Goal: Task Accomplishment & Management: Manage account settings

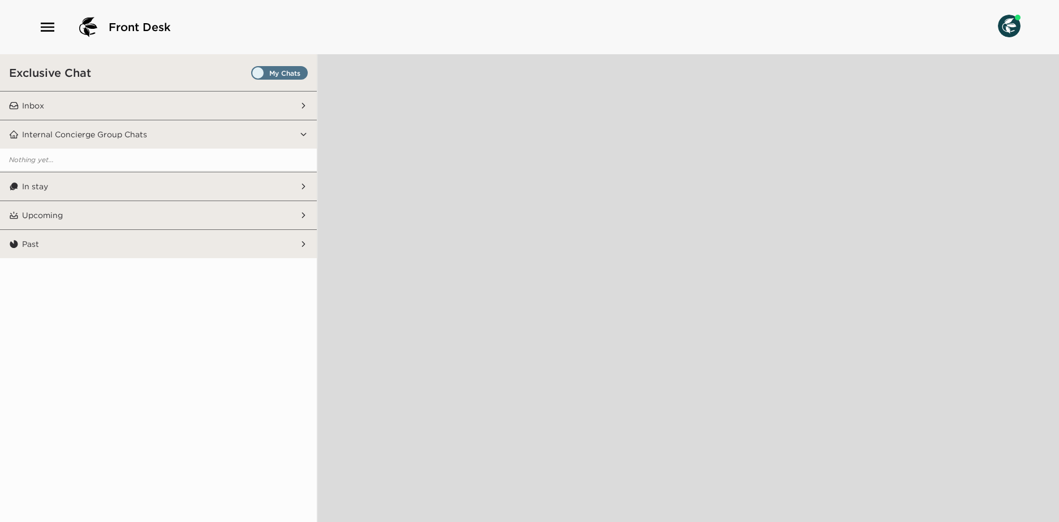
click at [293, 66] on span "Set all destinations" at bounding box center [279, 73] width 57 height 14
click at [253, 75] on input "Set all destinations" at bounding box center [253, 75] width 0 height 0
click at [279, 131] on button "Internal Concierge Group Chats" at bounding box center [159, 134] width 280 height 28
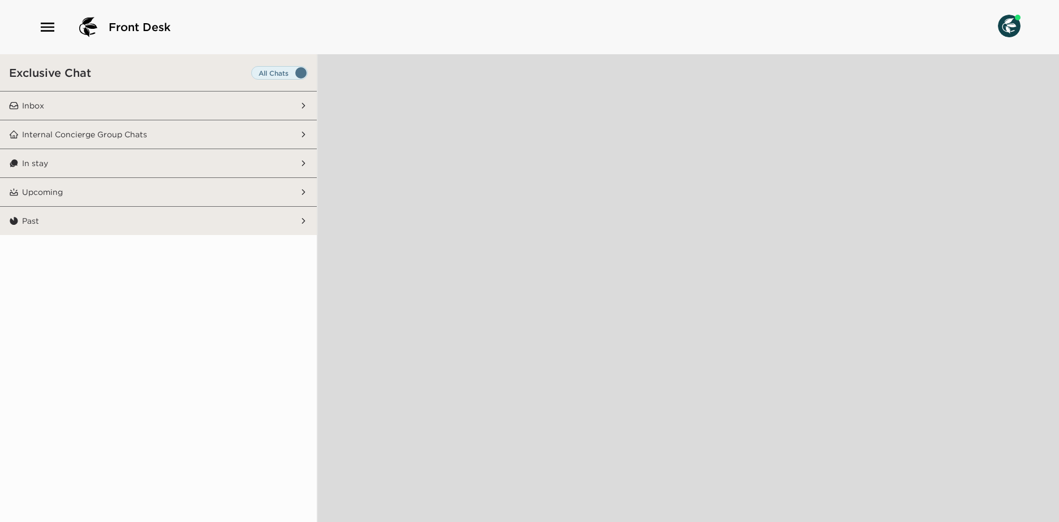
click at [201, 96] on button "Inbox" at bounding box center [159, 106] width 280 height 28
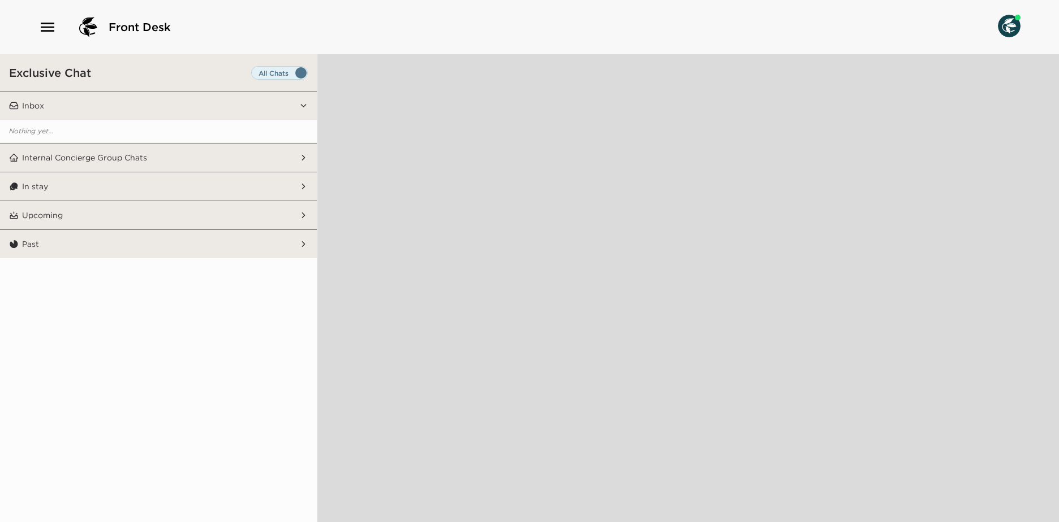
click at [274, 71] on span "Set all destinations" at bounding box center [279, 76] width 57 height 14
click at [253, 75] on input "Set all destinations" at bounding box center [253, 75] width 0 height 0
click at [274, 71] on span "Set all destinations" at bounding box center [279, 76] width 57 height 14
click at [253, 75] on input "Set all destinations" at bounding box center [253, 75] width 0 height 0
drag, startPoint x: 274, startPoint y: 71, endPoint x: 286, endPoint y: 76, distance: 12.9
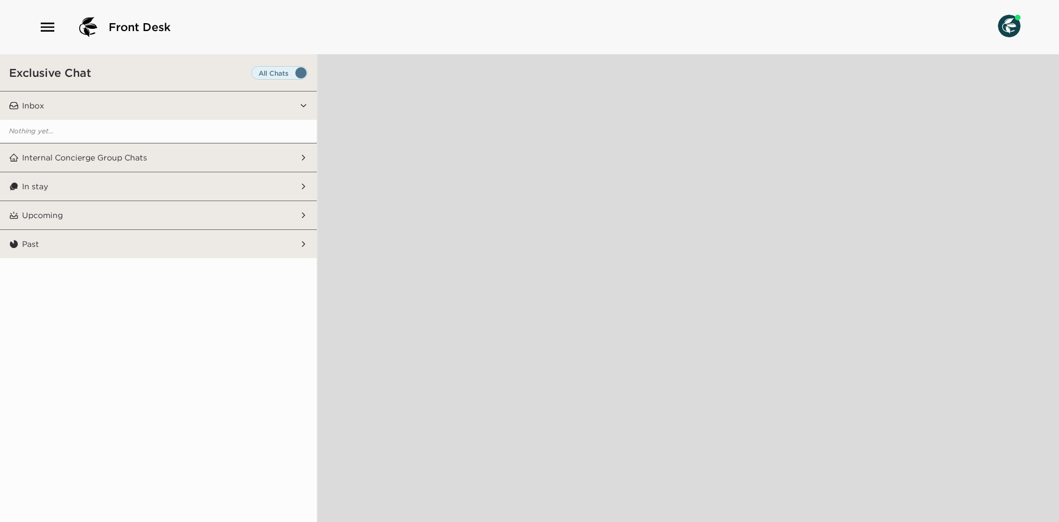
click at [286, 76] on span "Set all destinations" at bounding box center [279, 76] width 57 height 14
click at [253, 75] on input "Set all destinations" at bounding box center [253, 75] width 0 height 0
click at [276, 71] on span "Set all destinations" at bounding box center [279, 76] width 57 height 14
click at [253, 75] on input "Set all destinations" at bounding box center [253, 75] width 0 height 0
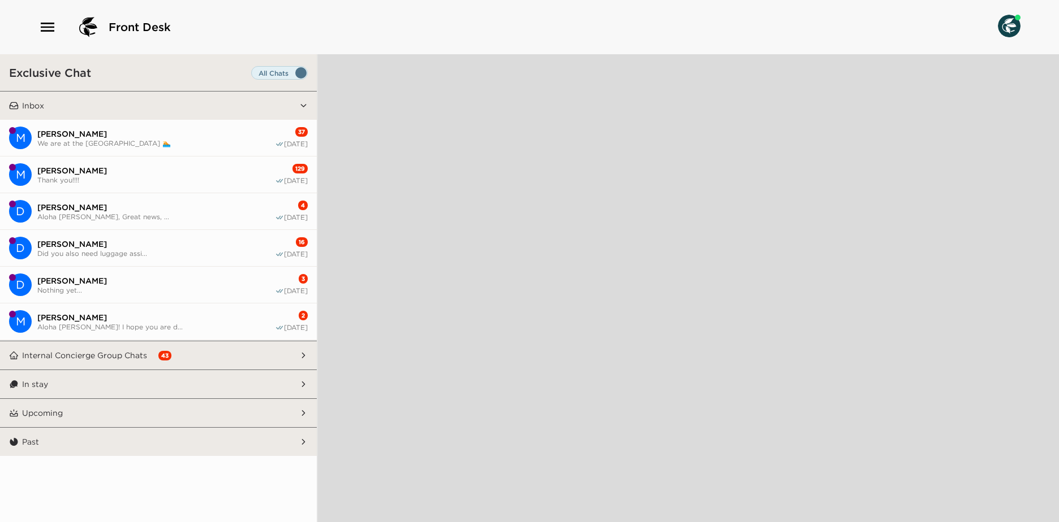
click at [51, 22] on icon "button" at bounding box center [47, 27] width 18 height 18
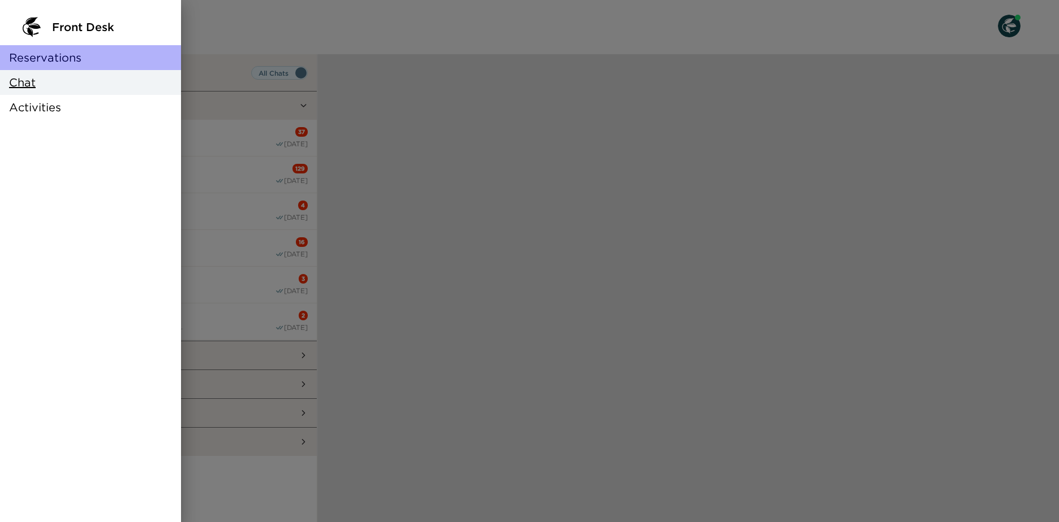
click at [59, 62] on span "Reservations" at bounding box center [45, 58] width 72 height 16
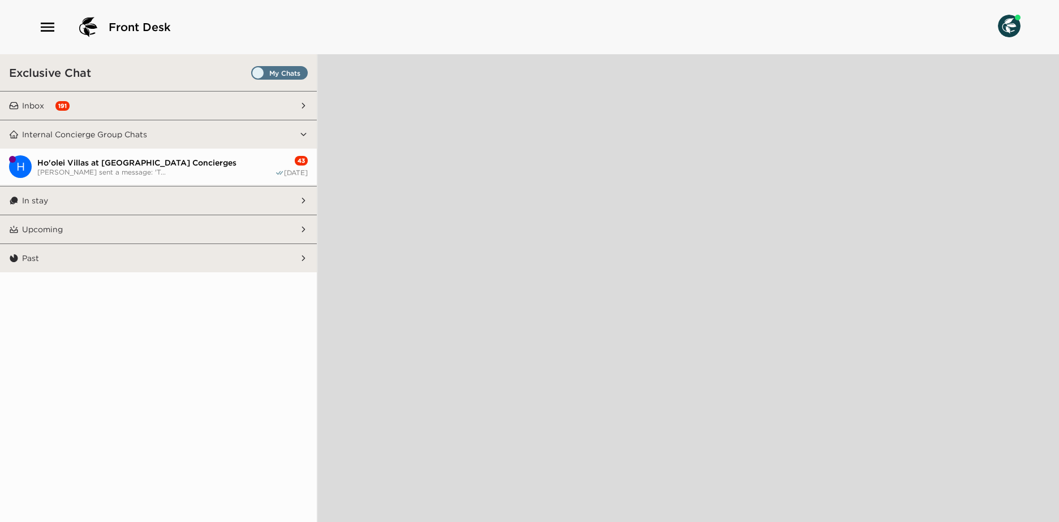
click at [280, 74] on span "Set all destinations" at bounding box center [279, 76] width 57 height 14
click at [253, 75] on input "Set all destinations" at bounding box center [253, 75] width 0 height 0
click at [43, 28] on icon "button" at bounding box center [48, 27] width 14 height 9
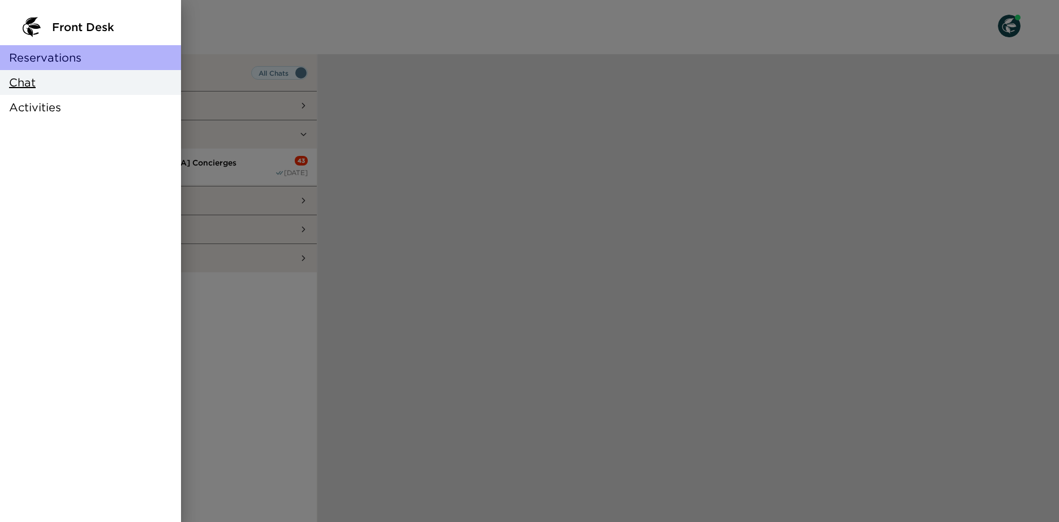
click at [39, 67] on div "Reservations" at bounding box center [90, 57] width 181 height 25
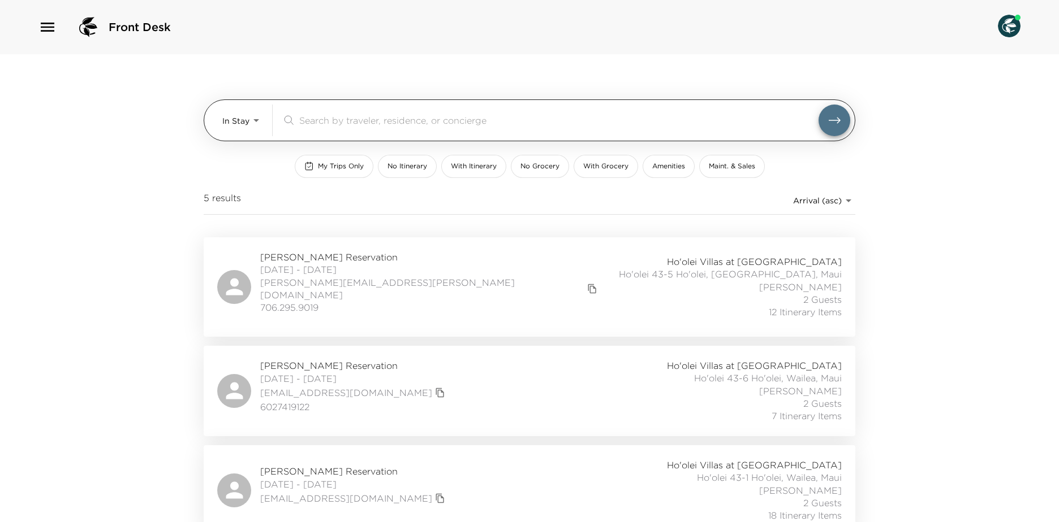
click at [243, 123] on body "Front Desk In Stay In-Stay ​ My Trips Only No Itinerary With Itinerary No Groce…" at bounding box center [529, 261] width 1059 height 522
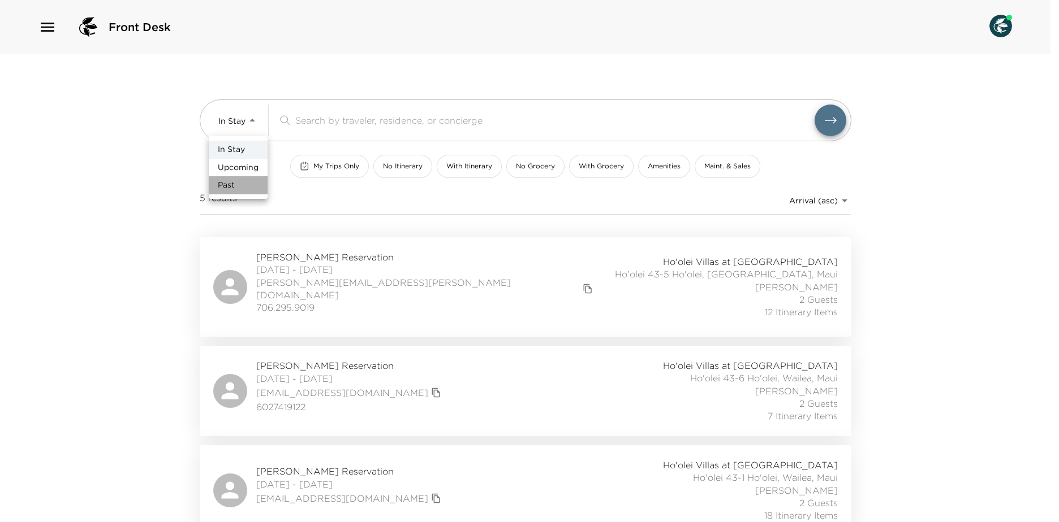
click at [250, 185] on li "Past" at bounding box center [238, 185] width 59 height 18
type input "Past"
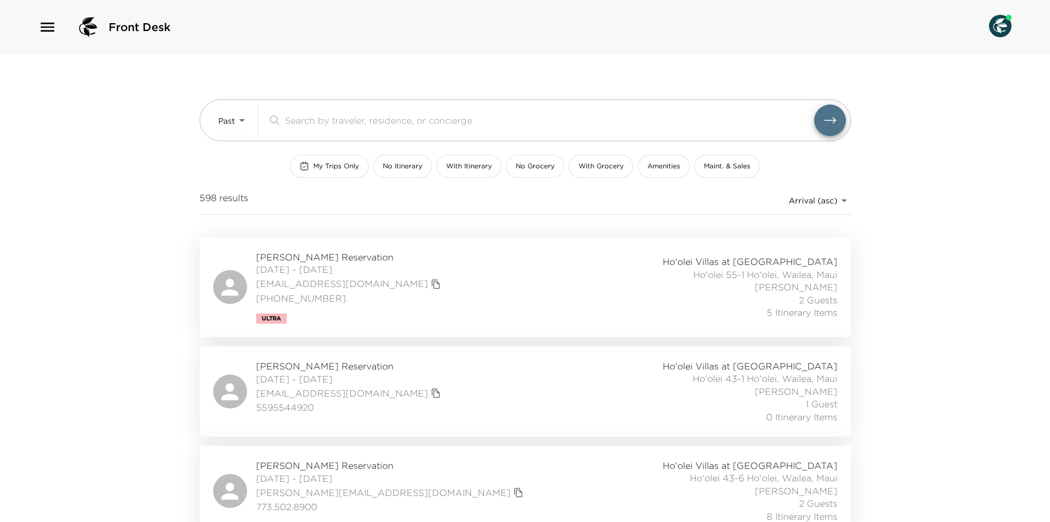
click at [837, 198] on body "Front Desk Past Past ​ My Trips Only No Itinerary With Itinerary No Grocery Wit…" at bounding box center [525, 261] width 1050 height 522
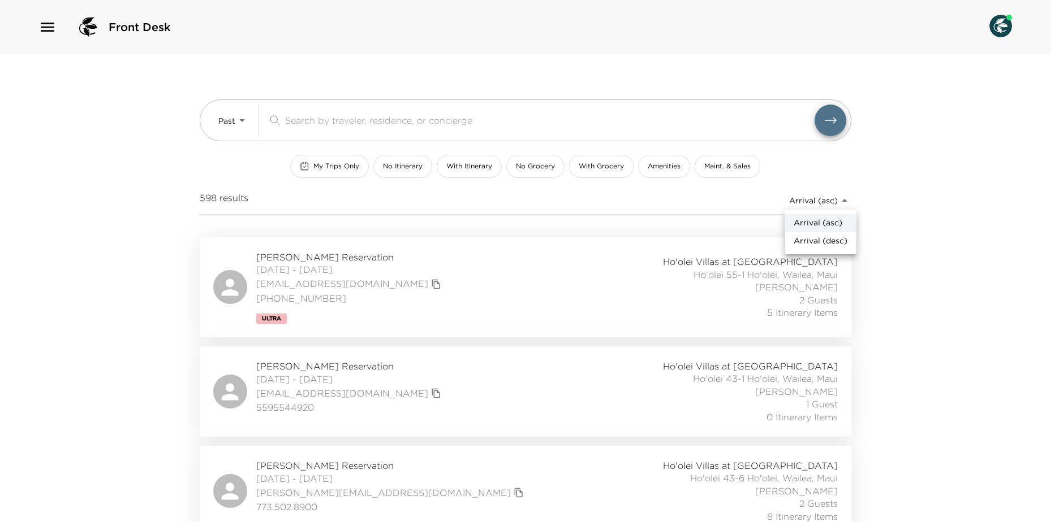
click at [833, 250] on li "Arrival (desc)" at bounding box center [820, 241] width 72 height 18
type input "reservations_prod_arrival_desc"
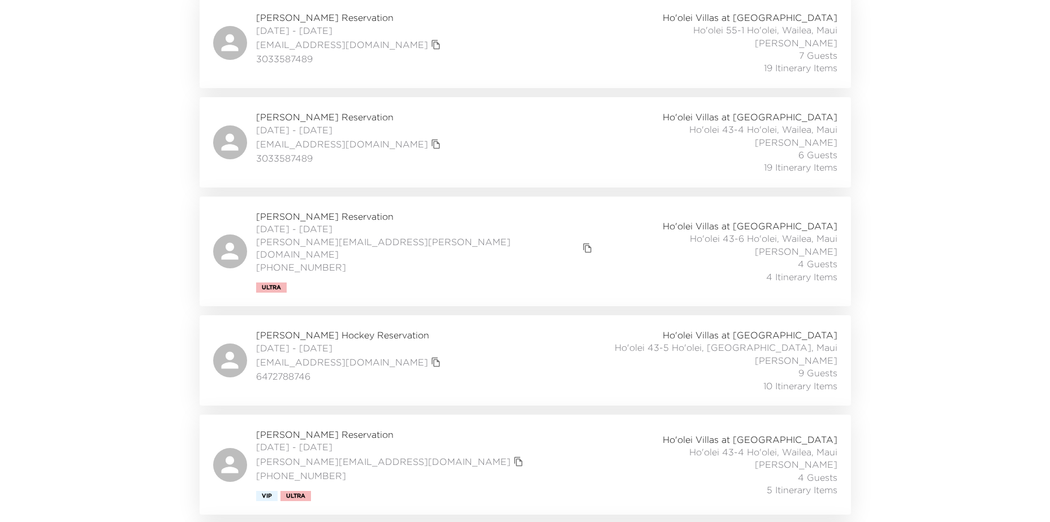
scroll to position [57, 0]
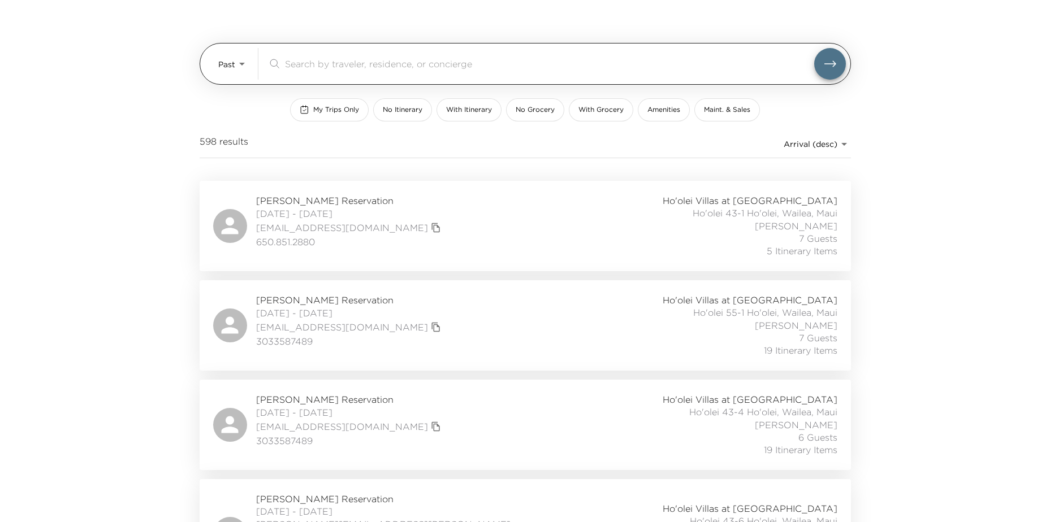
click at [223, 66] on body "Front Desk Past Past ​ My Trips Only No Itinerary With Itinerary No Grocery Wit…" at bounding box center [525, 204] width 1050 height 522
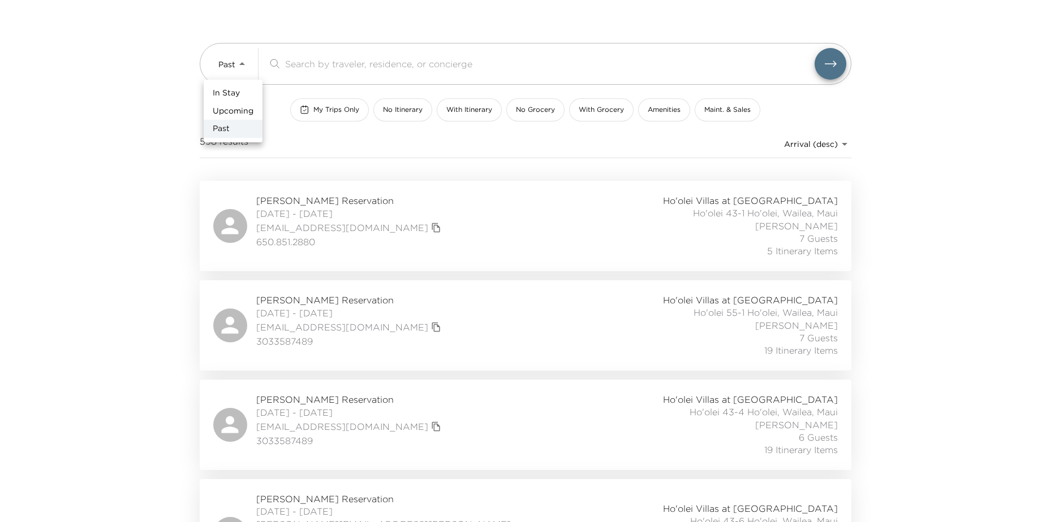
click at [230, 82] on ul "In Stay Upcoming Past" at bounding box center [233, 111] width 59 height 63
click at [230, 90] on span "In Stay" at bounding box center [226, 93] width 27 height 11
type input "In-Stay"
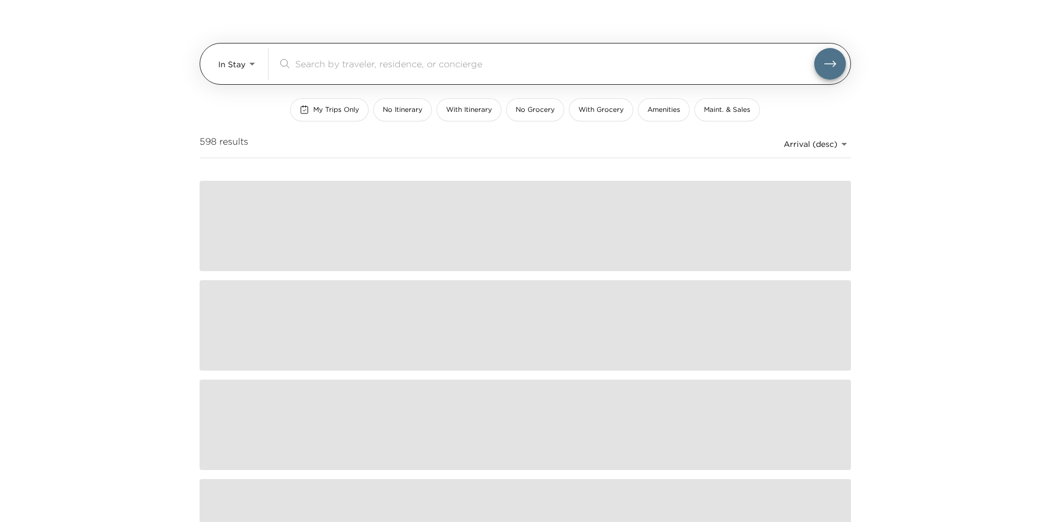
click at [249, 71] on body "Front Desk In Stay In-Stay ​ My Trips Only No Itinerary With Itinerary No Groce…" at bounding box center [525, 204] width 1050 height 522
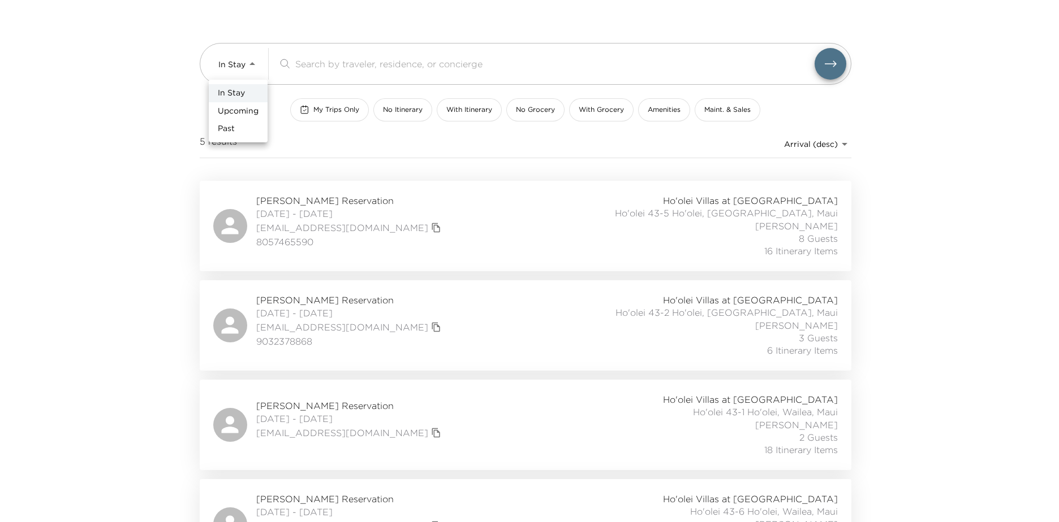
drag, startPoint x: 38, startPoint y: 84, endPoint x: 63, endPoint y: 118, distance: 42.5
click at [44, 89] on div at bounding box center [529, 261] width 1059 height 522
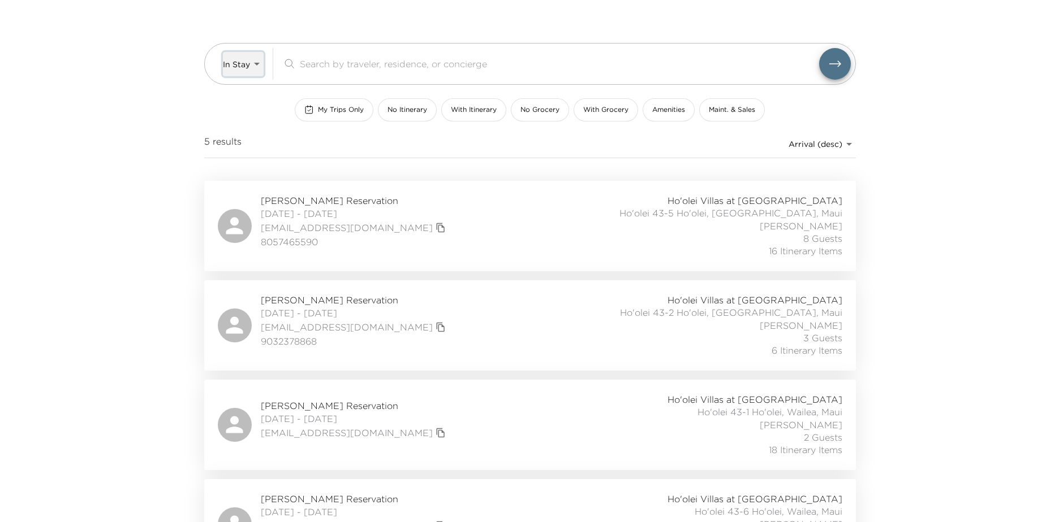
scroll to position [0, 0]
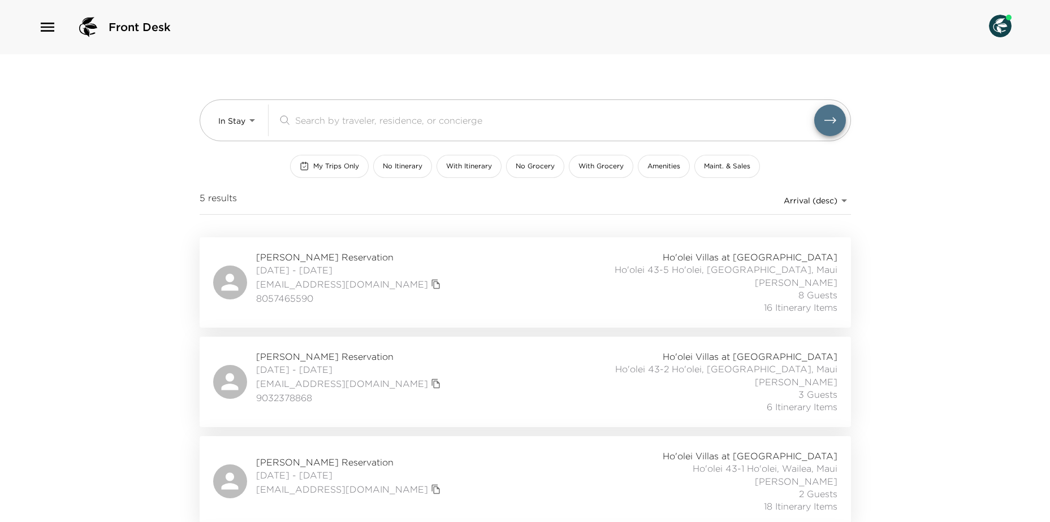
click at [49, 31] on icon "button" at bounding box center [48, 27] width 14 height 9
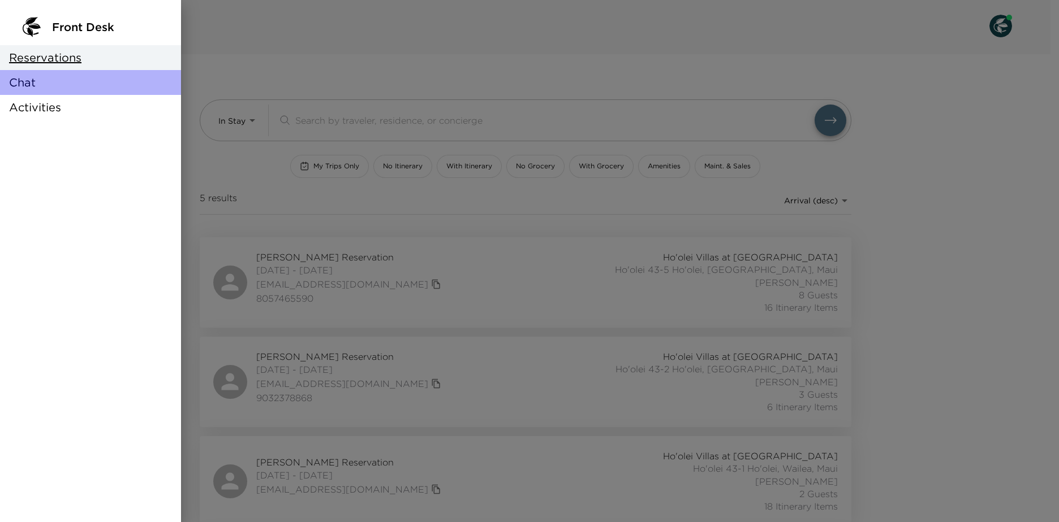
click at [53, 82] on div "Chat" at bounding box center [90, 82] width 181 height 25
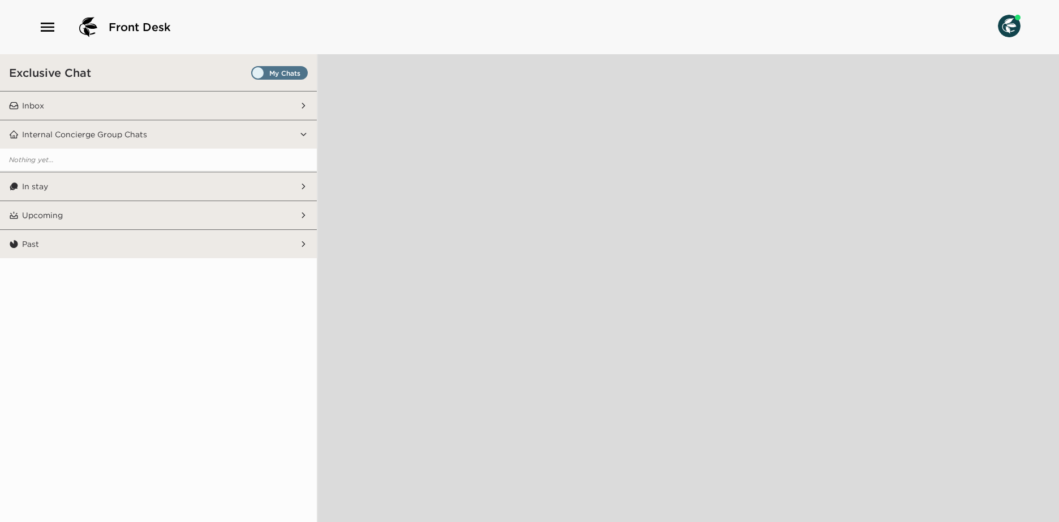
click at [198, 222] on button "Upcoming" at bounding box center [159, 215] width 280 height 28
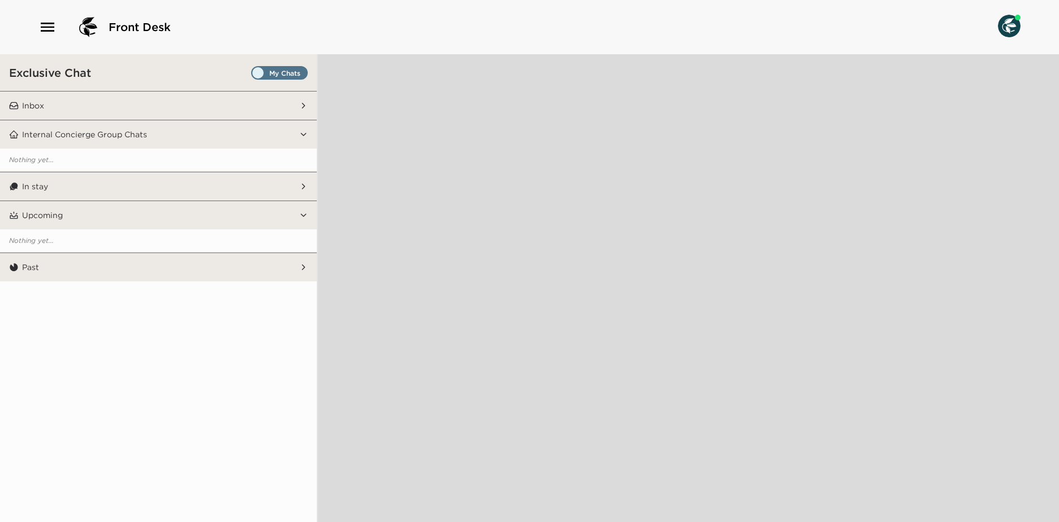
click at [293, 70] on span "Set all destinations" at bounding box center [279, 76] width 57 height 14
click at [253, 75] on input "Set all destinations" at bounding box center [253, 75] width 0 height 0
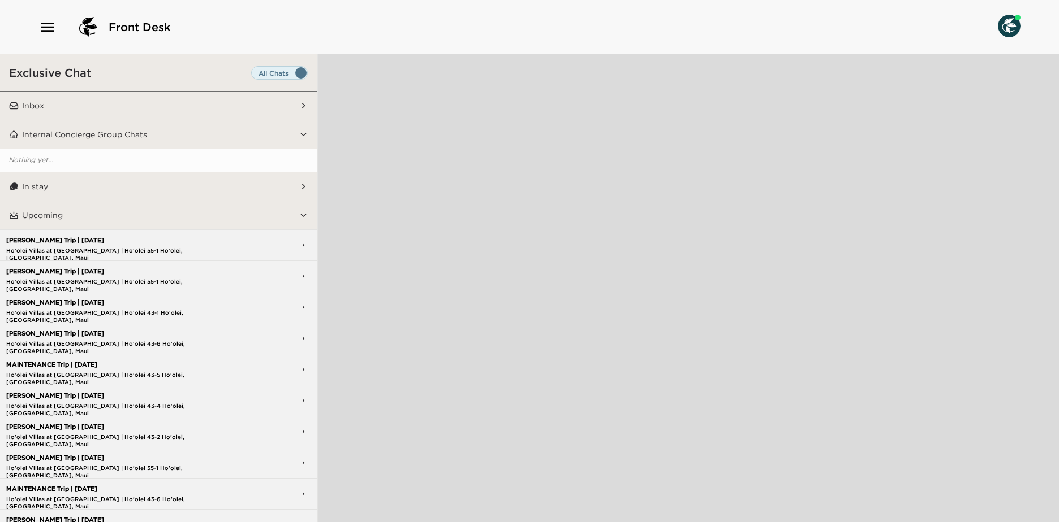
click at [260, 126] on button "Internal Concierge Group Chats" at bounding box center [159, 134] width 280 height 28
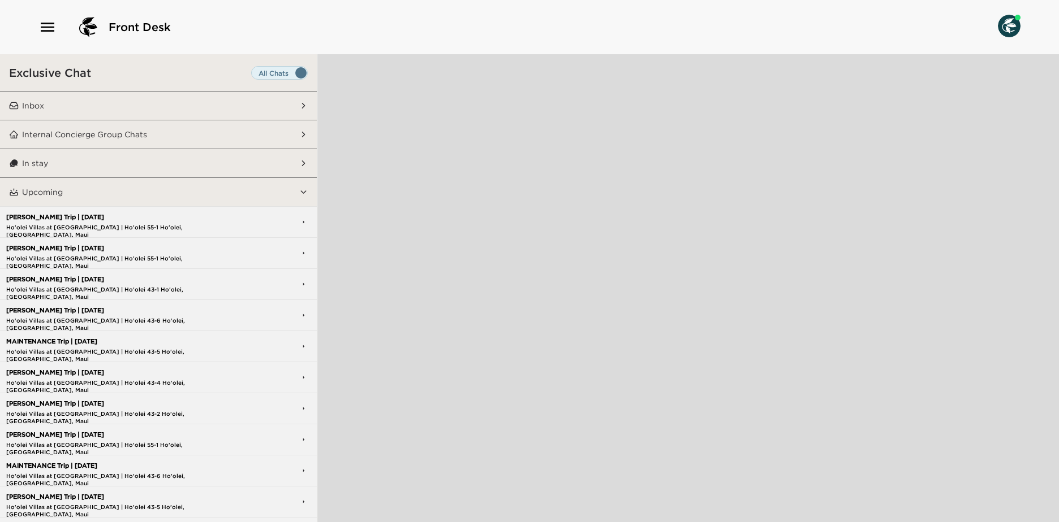
click at [205, 322] on p "Ho'olei Villas at [GEOGRAPHIC_DATA] | Ho'olei 43-6 Ho'olei, [GEOGRAPHIC_DATA], …" at bounding box center [125, 320] width 244 height 7
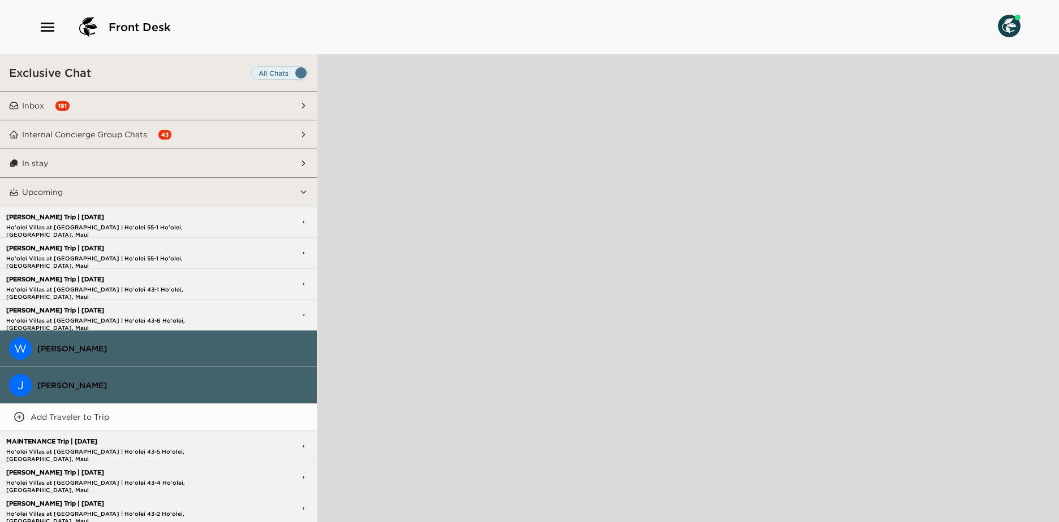
click at [163, 316] on div "Higgins Trip | 10/04/25 Ho'olei Villas at Grand Wailea | Ho'olei 43-6 Ho'olei, …" at bounding box center [125, 315] width 244 height 29
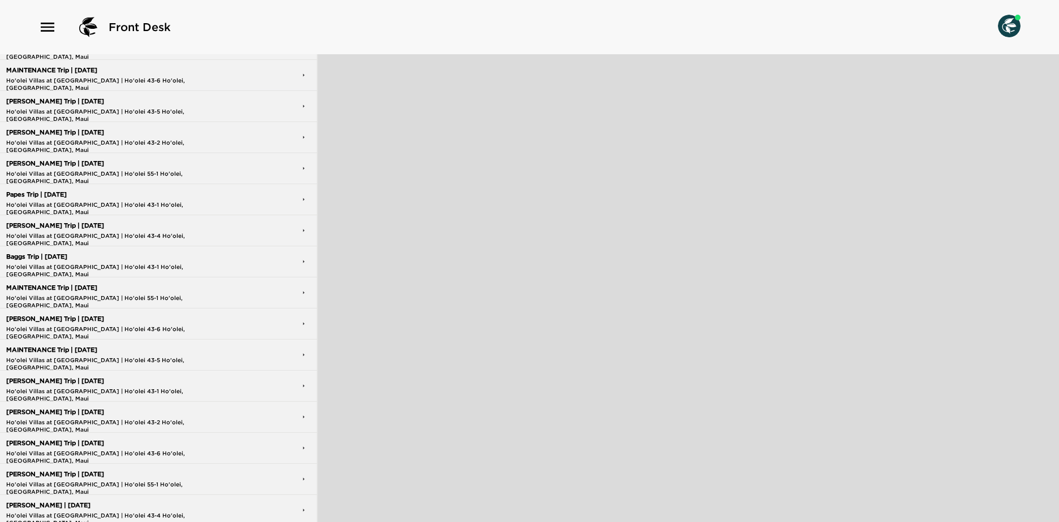
scroll to position [509, 0]
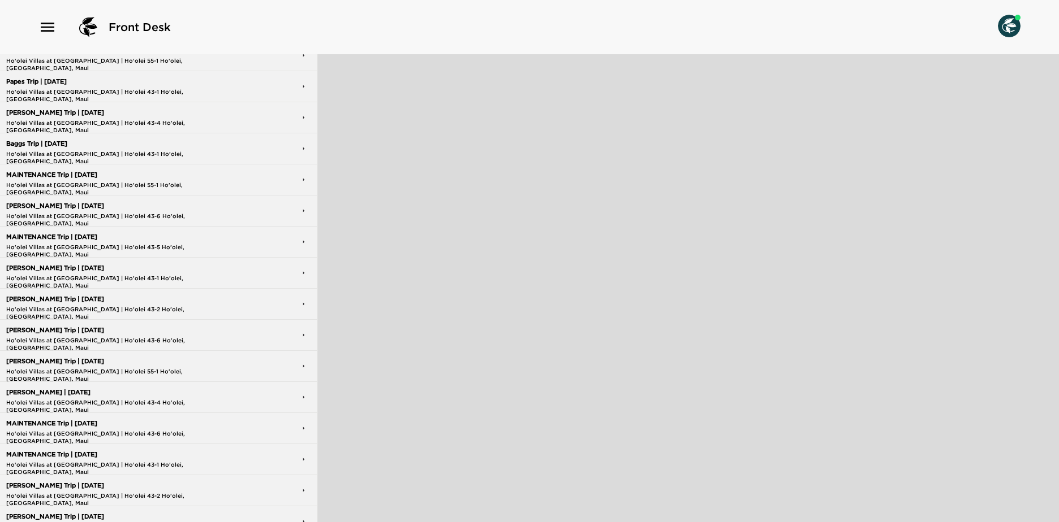
click at [151, 489] on p "[PERSON_NAME] Trip | [DATE]" at bounding box center [125, 485] width 244 height 7
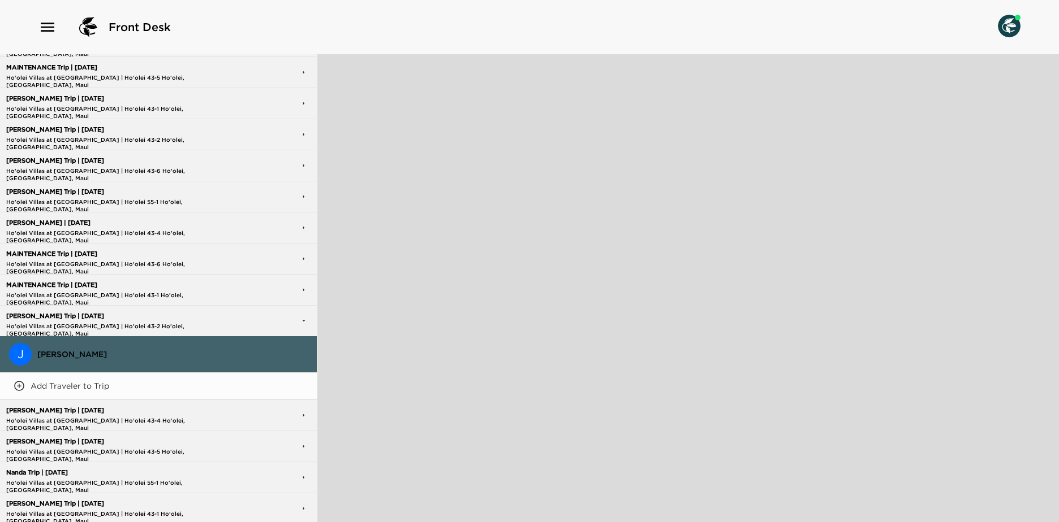
click at [84, 357] on span "[PERSON_NAME]" at bounding box center [172, 354] width 270 height 10
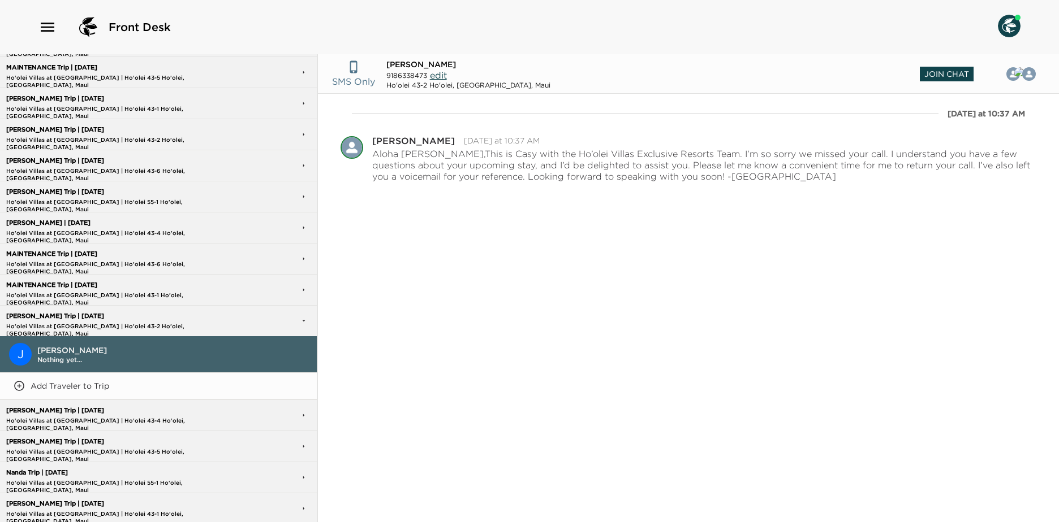
click at [955, 76] on span "Join Chat" at bounding box center [946, 74] width 54 height 15
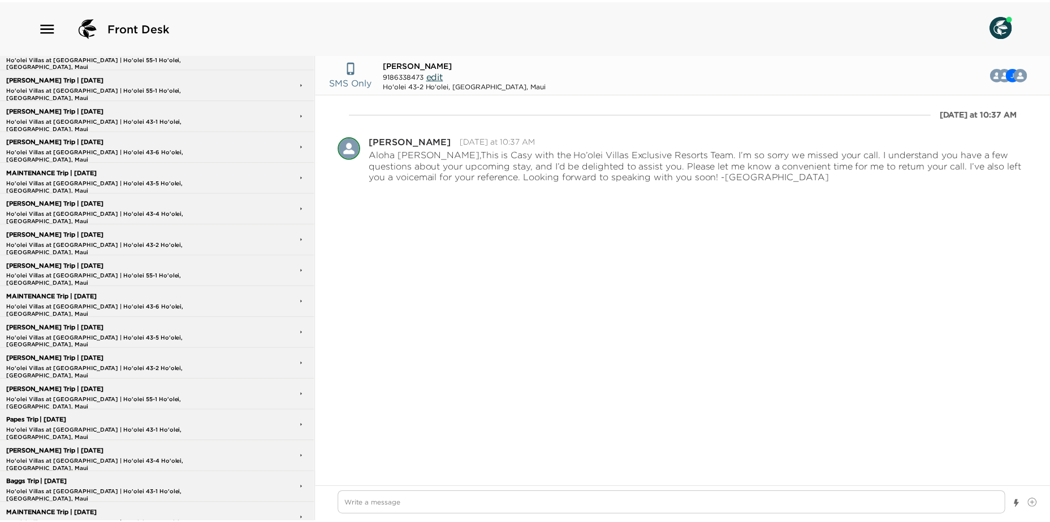
scroll to position [0, 0]
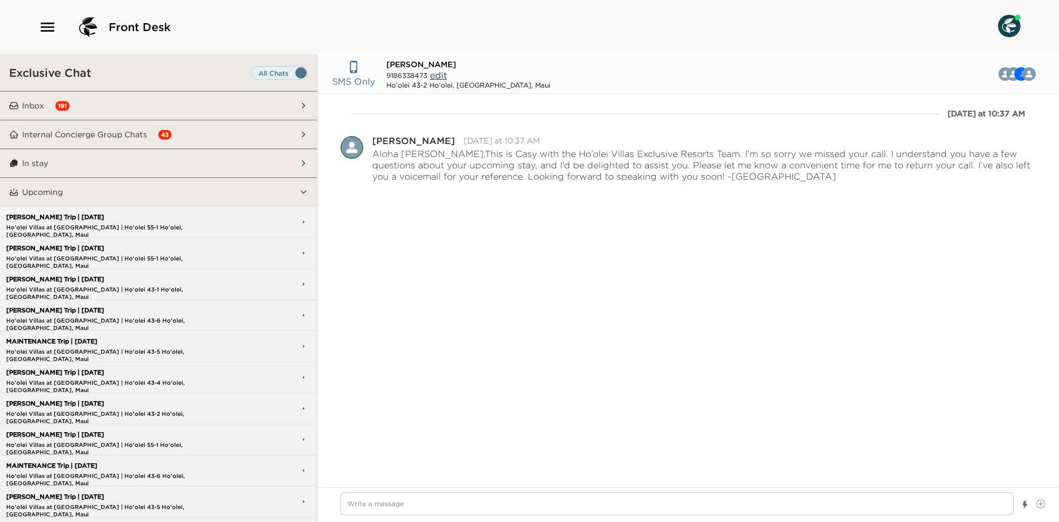
click at [45, 36] on div "Front Desk" at bounding box center [104, 27] width 132 height 27
click at [50, 28] on icon "button" at bounding box center [48, 27] width 14 height 9
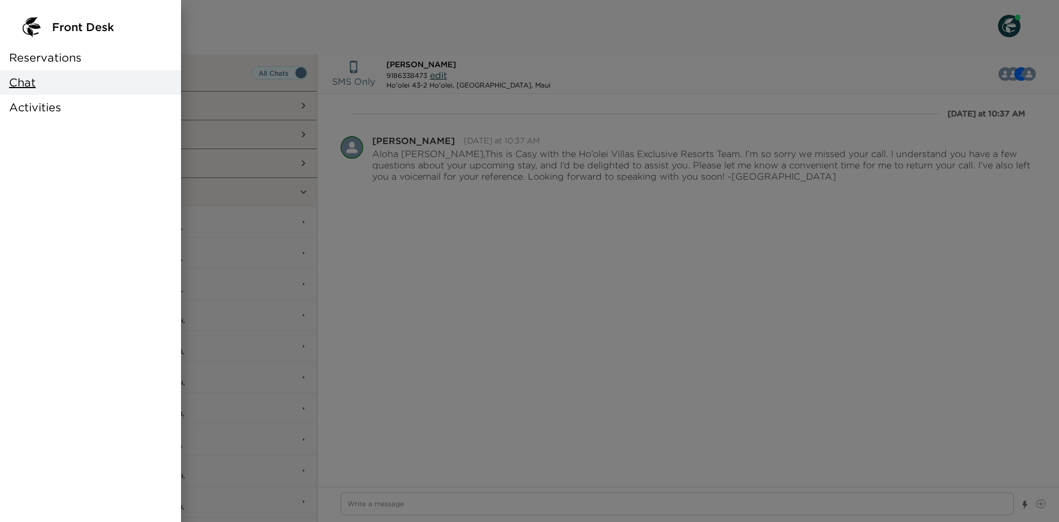
click at [82, 54] on div "Reservations" at bounding box center [90, 57] width 181 height 25
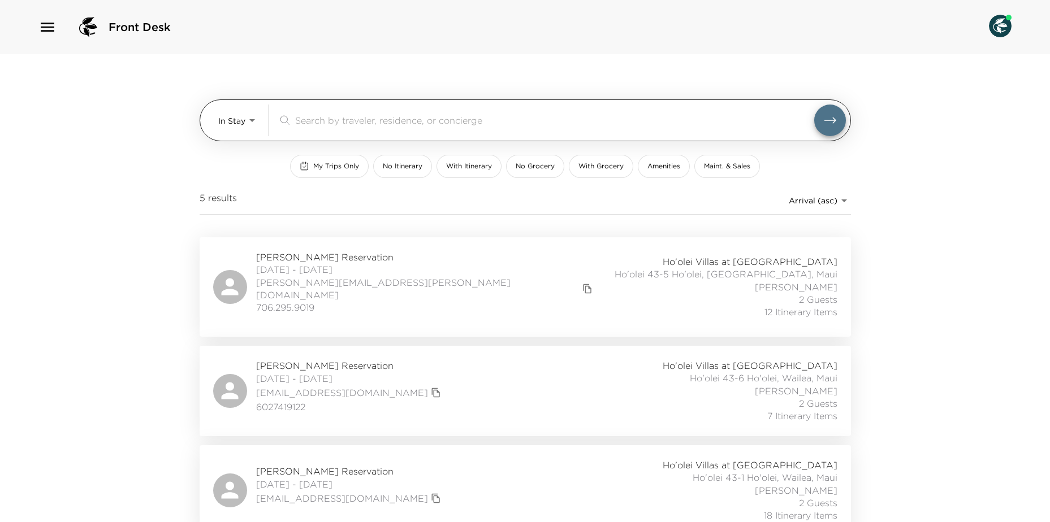
click at [242, 123] on body "Front Desk In Stay In-Stay ​ My Trips Only No Itinerary With Itinerary No Groce…" at bounding box center [525, 261] width 1050 height 522
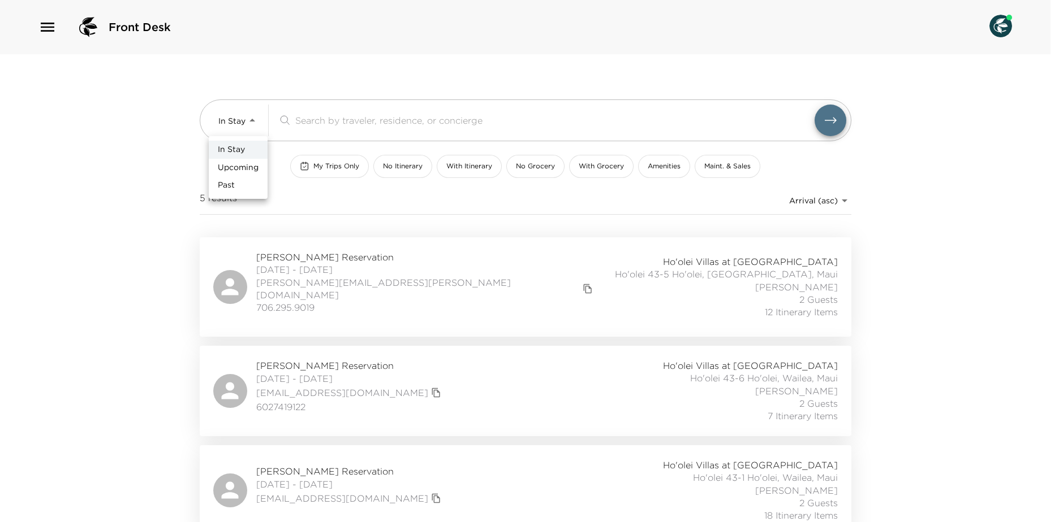
click at [257, 180] on li "Past" at bounding box center [238, 185] width 59 height 18
type input "Past"
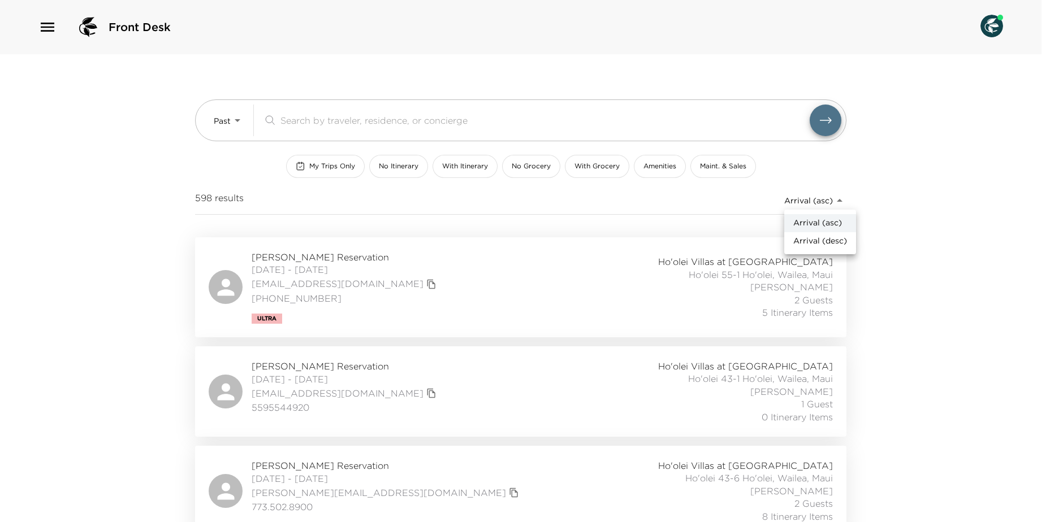
click at [820, 200] on body "Front Desk Past Past ​ My Trips Only No Itinerary With Itinerary No Grocery Wit…" at bounding box center [525, 261] width 1050 height 522
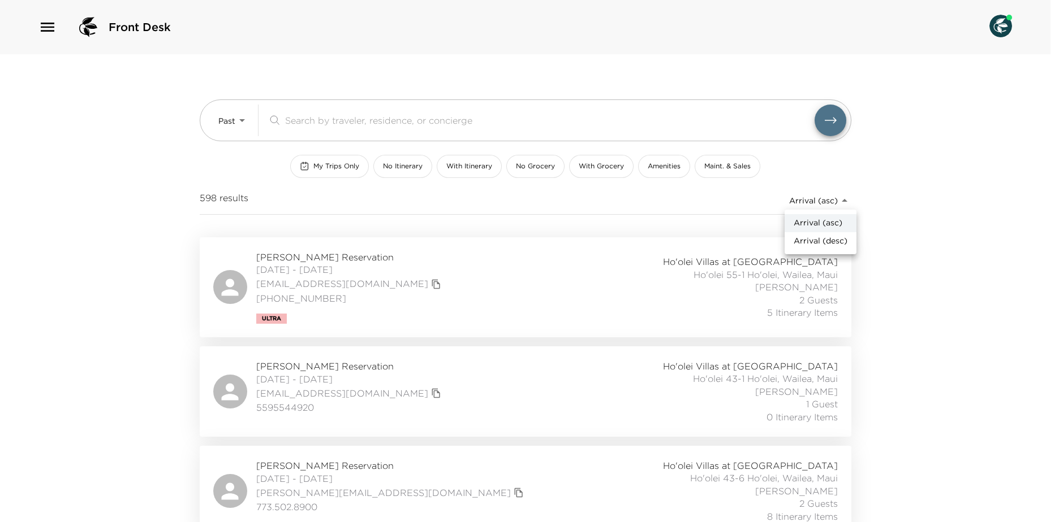
click at [842, 244] on span "Arrival (desc)" at bounding box center [820, 241] width 54 height 11
type input "reservations_prod_arrival_desc"
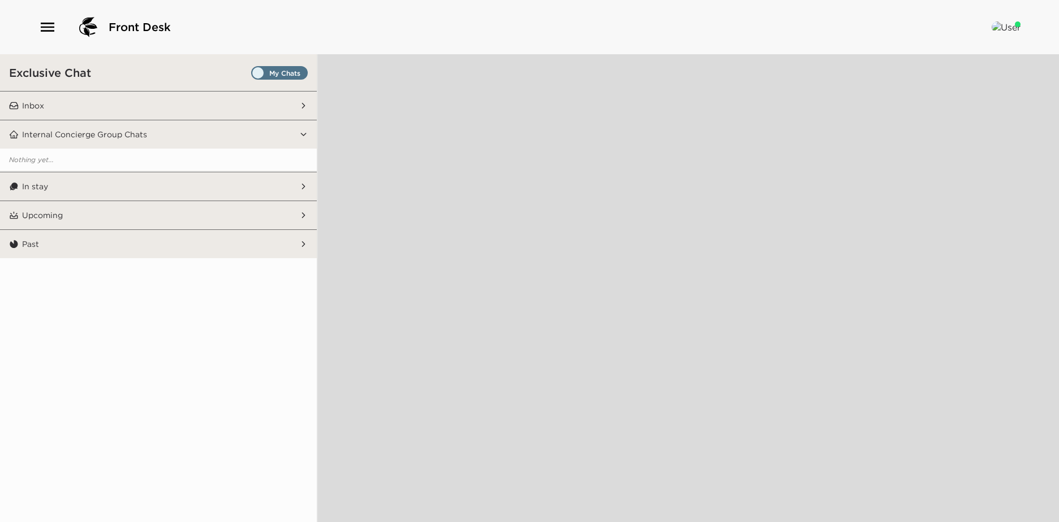
click at [277, 69] on span "Set all destinations" at bounding box center [279, 76] width 57 height 14
click at [253, 75] on input "Set all destinations" at bounding box center [253, 75] width 0 height 0
click at [278, 133] on button "Internal Concierge Group Chats" at bounding box center [159, 134] width 280 height 28
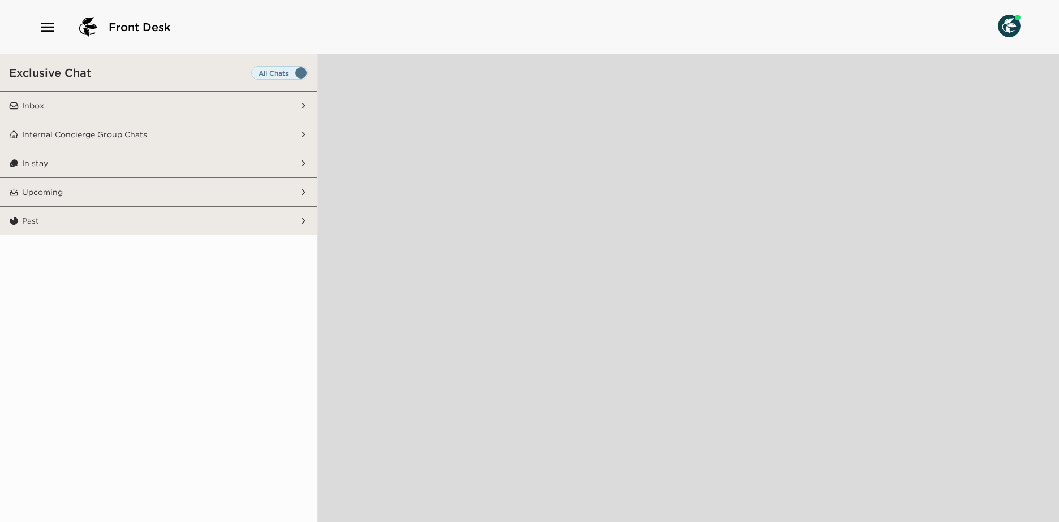
click at [241, 101] on button "Inbox" at bounding box center [159, 106] width 280 height 28
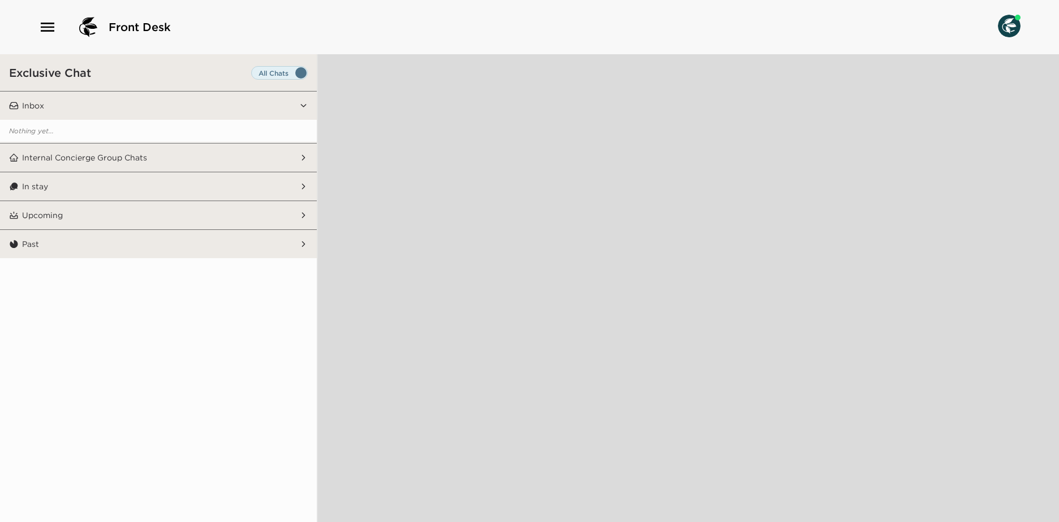
click at [282, 70] on span "Set all destinations" at bounding box center [279, 76] width 57 height 14
click at [253, 75] on input "Set all destinations" at bounding box center [253, 75] width 0 height 0
click at [283, 74] on span "Set all destinations" at bounding box center [279, 76] width 57 height 14
click at [253, 75] on input "Set all destinations" at bounding box center [253, 75] width 0 height 0
